Goal: Use online tool/utility: Utilize a website feature to perform a specific function

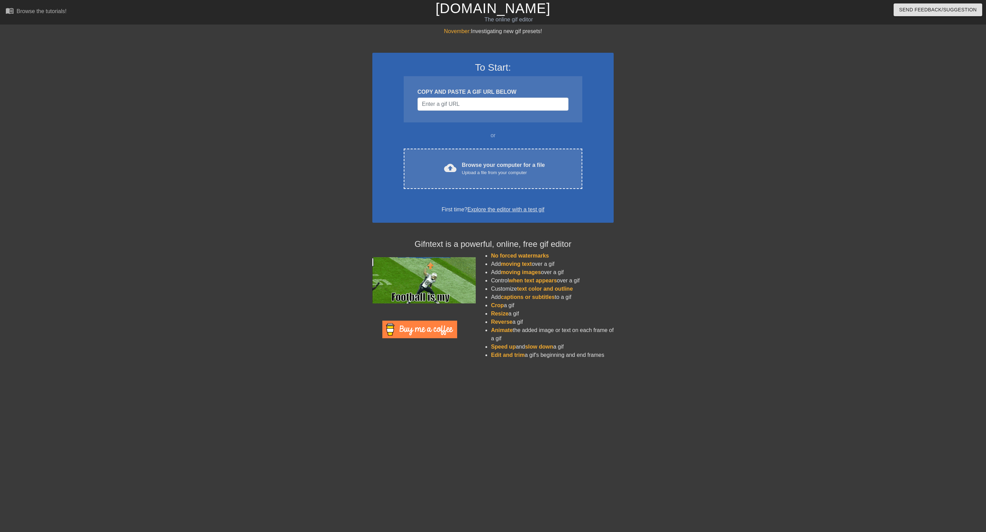
click at [468, 133] on div "or" at bounding box center [492, 135] width 205 height 8
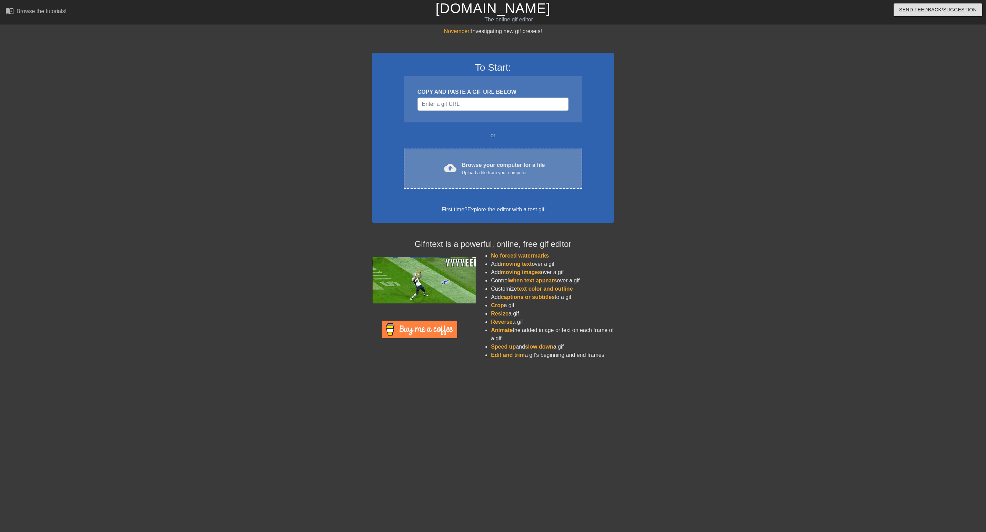
click at [427, 159] on div "cloud_upload Browse your computer for a file Upload a file from your computer C…" at bounding box center [493, 169] width 179 height 40
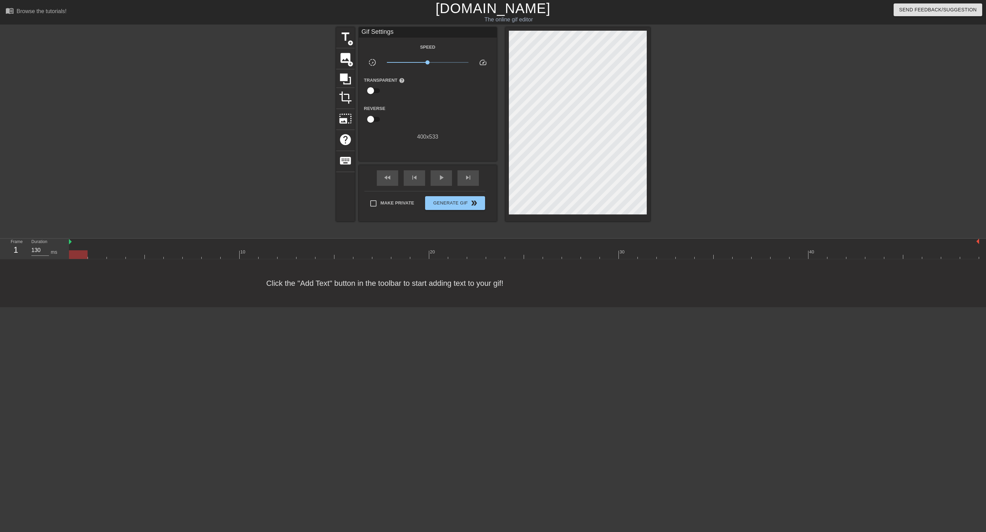
type input "150"
click at [908, 252] on div at bounding box center [524, 254] width 910 height 9
click at [846, 257] on div at bounding box center [524, 254] width 910 height 9
click at [813, 256] on div at bounding box center [524, 254] width 910 height 9
click at [346, 58] on span "image" at bounding box center [345, 57] width 13 height 13
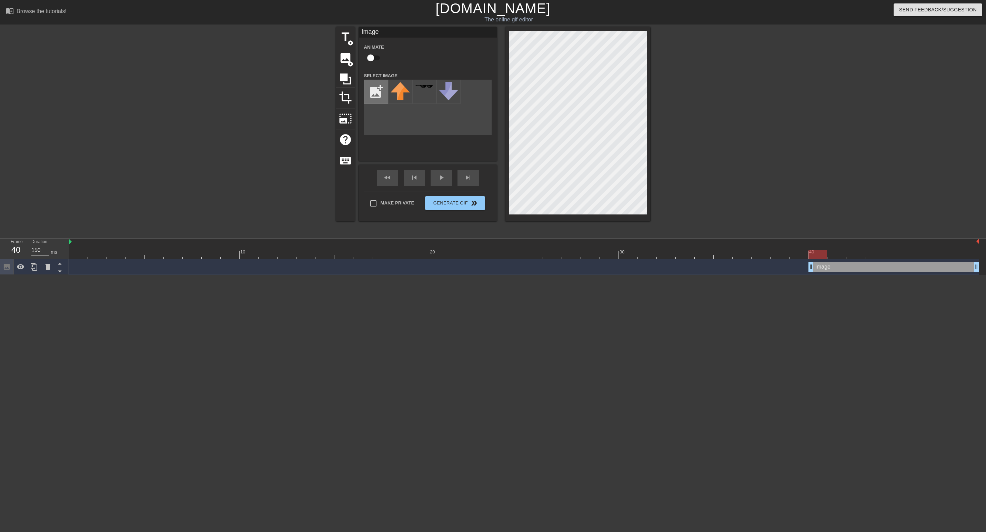
click at [376, 89] on input "file" at bounding box center [375, 91] width 23 height 23
type input "C:\fakepath\Artboard Copy 25.png"
click at [395, 93] on img at bounding box center [399, 91] width 19 height 19
click at [792, 251] on div at bounding box center [524, 254] width 910 height 9
click at [744, 253] on div at bounding box center [524, 254] width 910 height 9
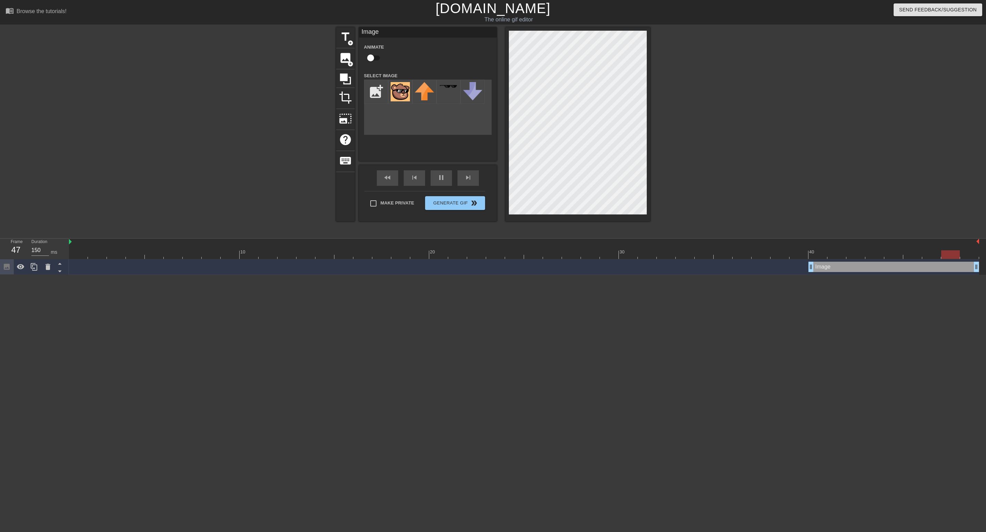
type input "1500"
click at [371, 58] on input "checkbox" at bounding box center [370, 57] width 39 height 13
checkbox input "true"
click at [405, 92] on img at bounding box center [399, 91] width 19 height 19
type input "130"
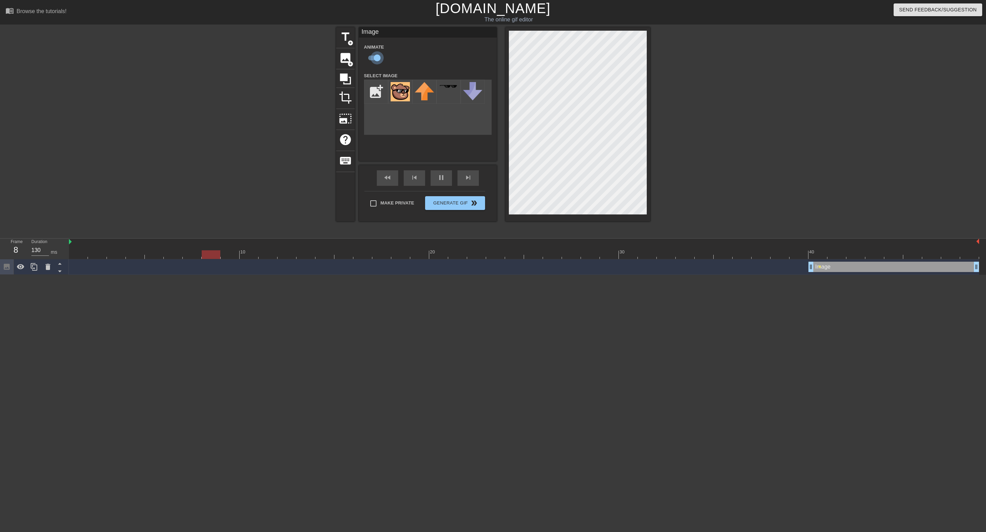
click at [377, 60] on input "checkbox" at bounding box center [376, 57] width 39 height 13
checkbox input "false"
type input "120"
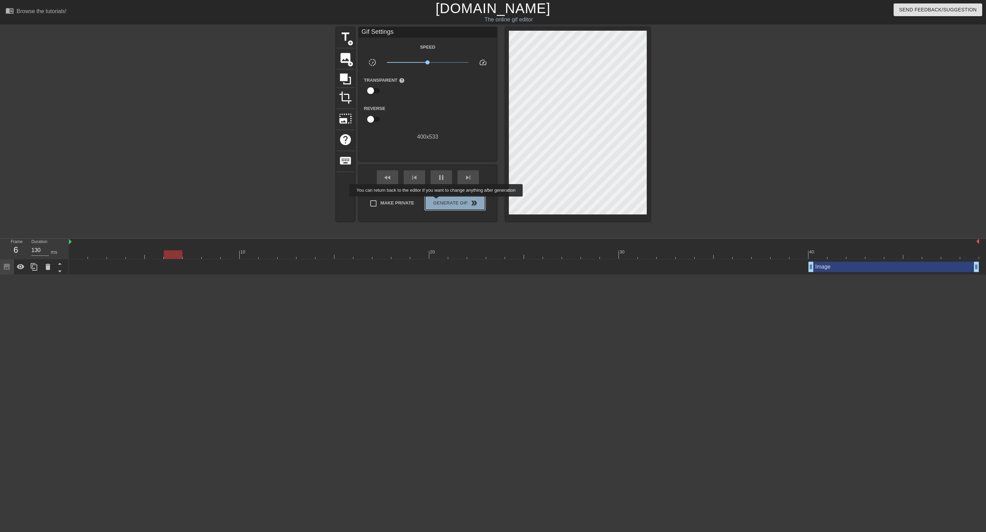
click at [440, 201] on span "Generate Gif double_arrow" at bounding box center [455, 203] width 54 height 8
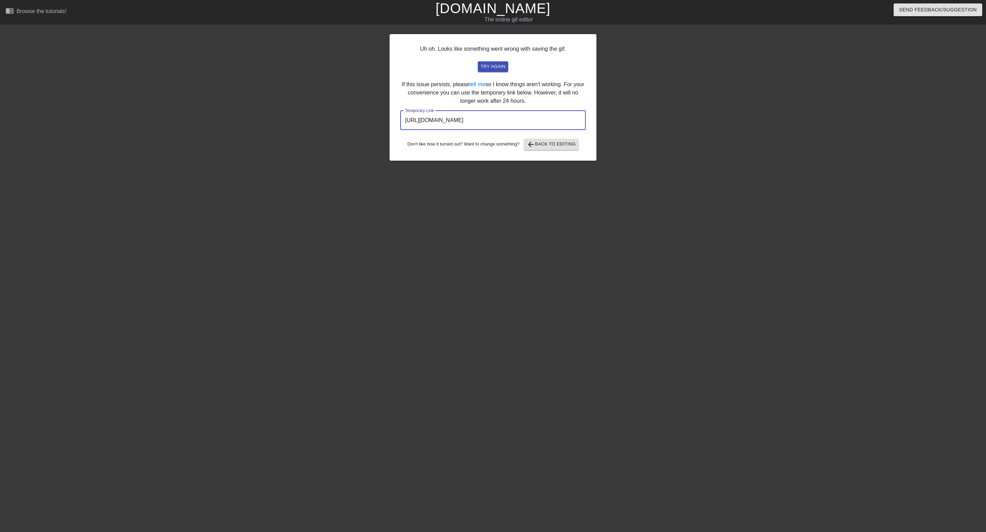
click at [487, 120] on input "[URL][DOMAIN_NAME]" at bounding box center [492, 120] width 185 height 19
